Goal: Information Seeking & Learning: Learn about a topic

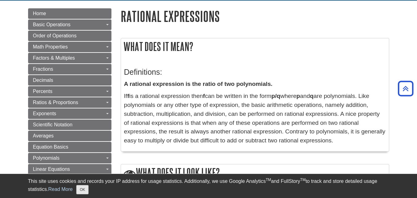
scroll to position [69, 0]
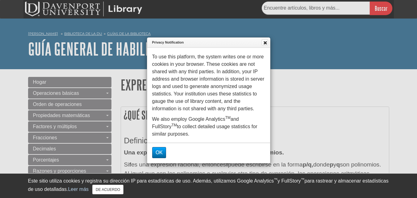
scroll to position [21, 0]
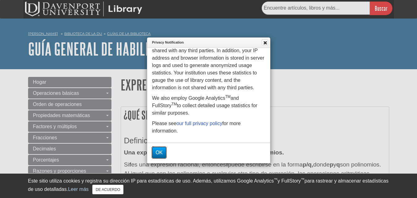
click at [162, 154] on button "OK" at bounding box center [159, 152] width 14 height 11
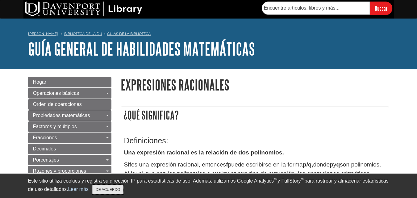
click at [120, 190] on font "DE ACUERDO" at bounding box center [108, 189] width 24 height 4
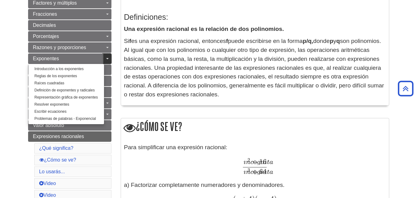
scroll to position [93, 0]
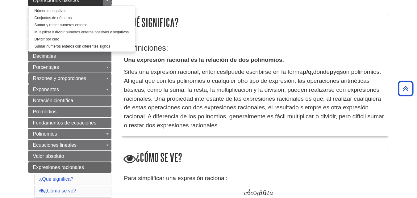
scroll to position [69, 0]
